Goal: Check status

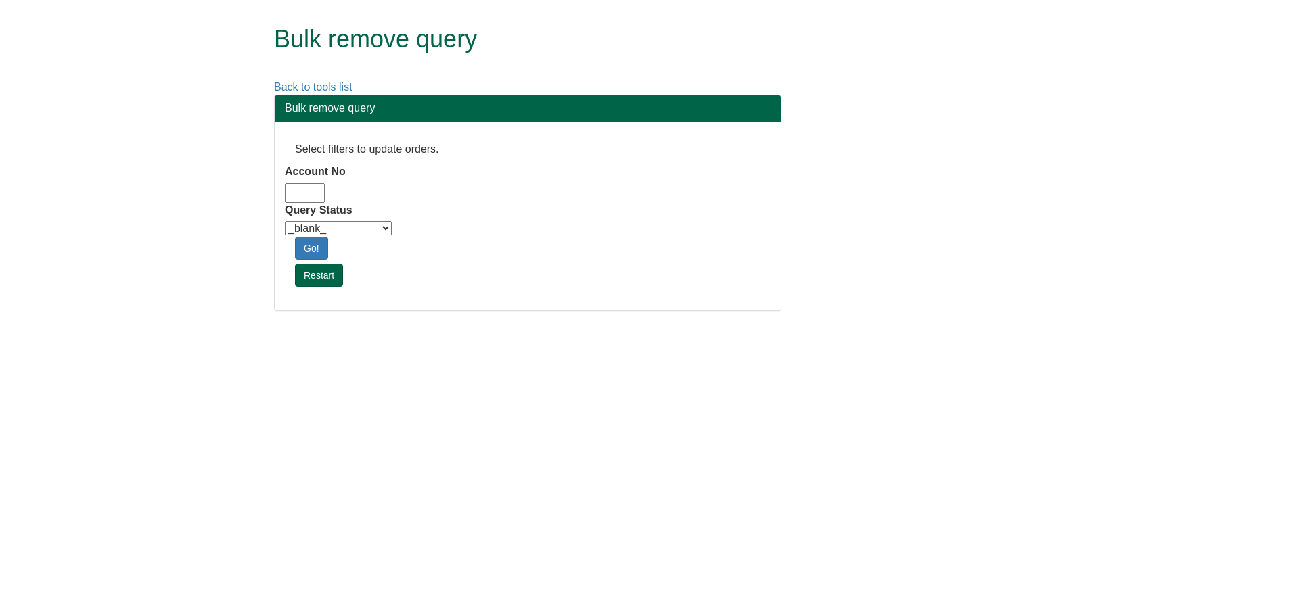
click at [293, 191] on input "Account No" at bounding box center [305, 193] width 40 height 20
type input "adm10"
click at [307, 231] on select "_blank_ Customer Credit_Control Purchasing Internal Other Address High_Value Co…" at bounding box center [338, 228] width 107 height 14
select select "Automation_Check"
click at [285, 221] on select "_blank_ Customer Credit_Control Purchasing Internal Other Address High_Value Co…" at bounding box center [338, 228] width 107 height 14
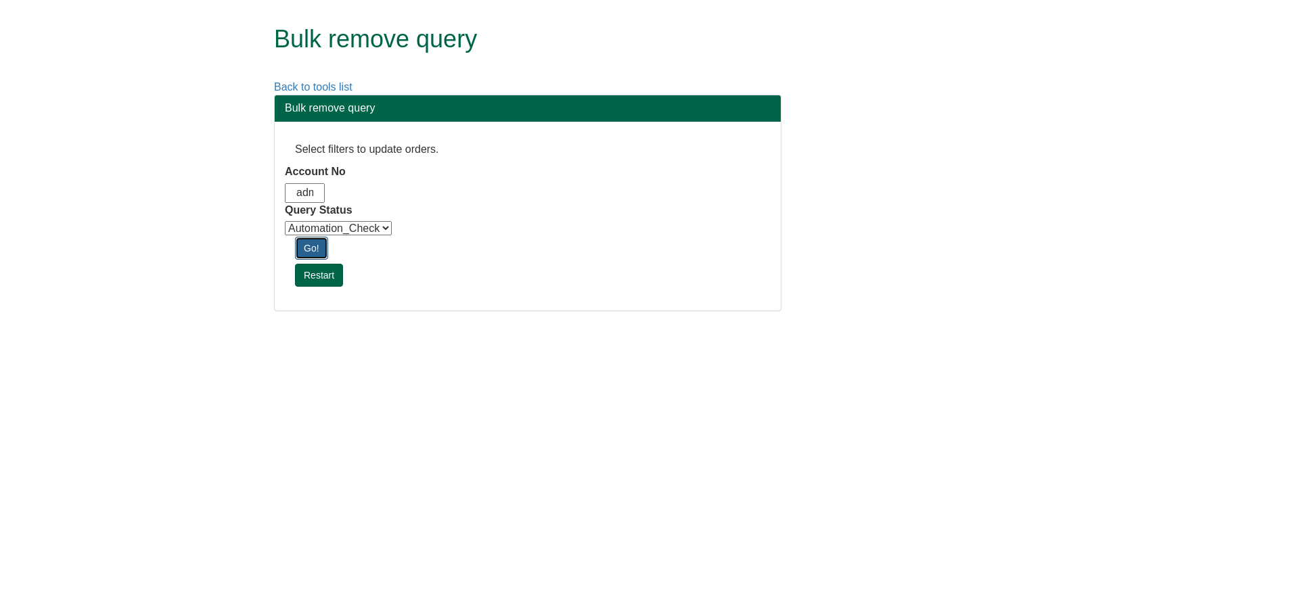
click at [317, 246] on link "Go!" at bounding box center [311, 248] width 33 height 23
